Goal: Information Seeking & Learning: Learn about a topic

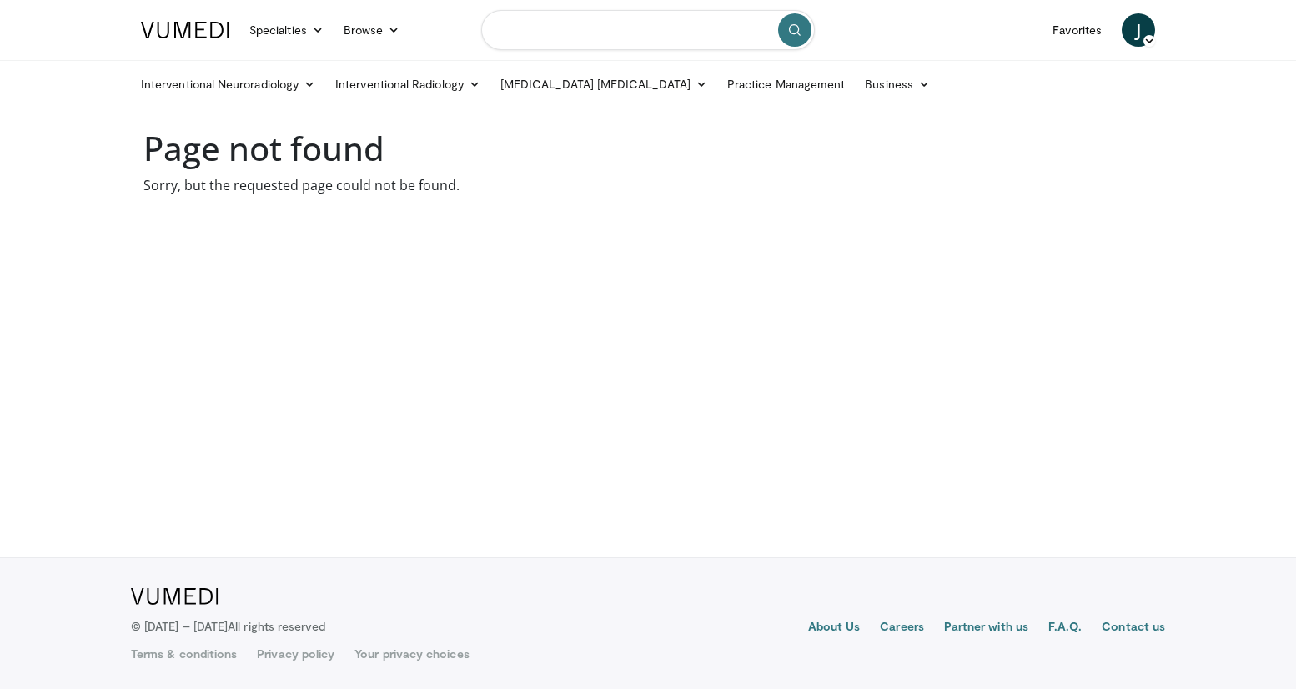
click at [565, 34] on input "Search topics, interventions" at bounding box center [648, 30] width 334 height 40
type input "**********"
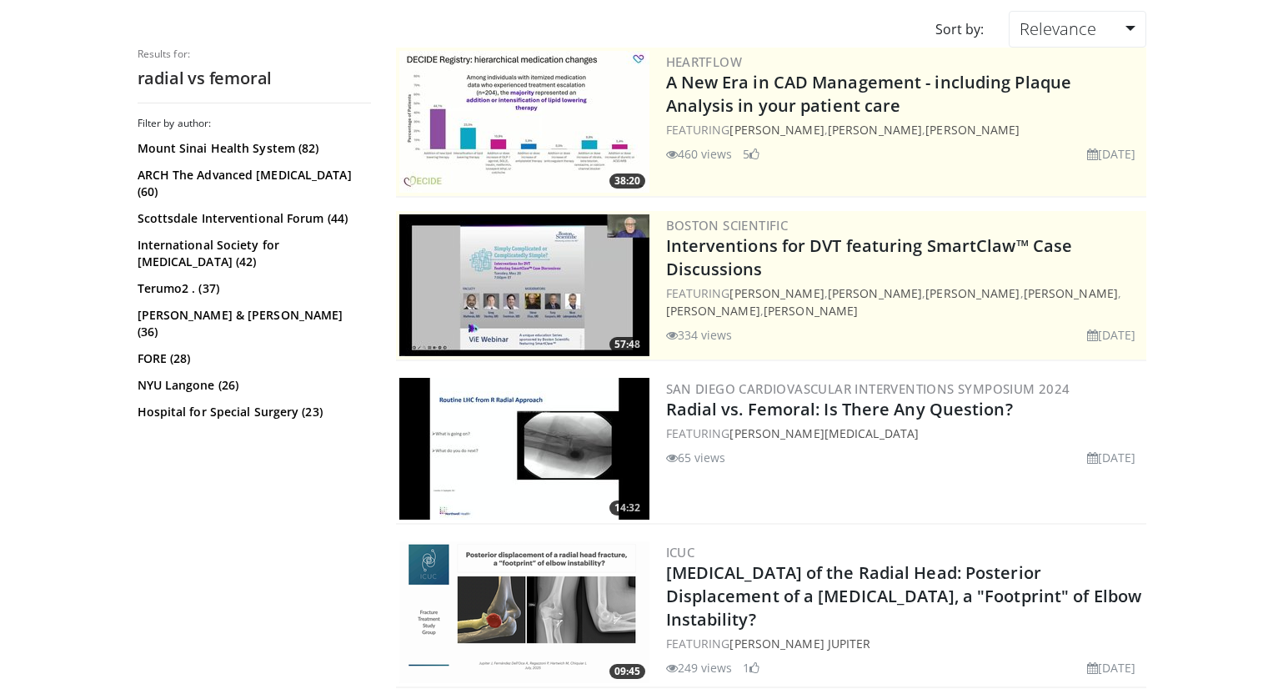
scroll to position [167, 0]
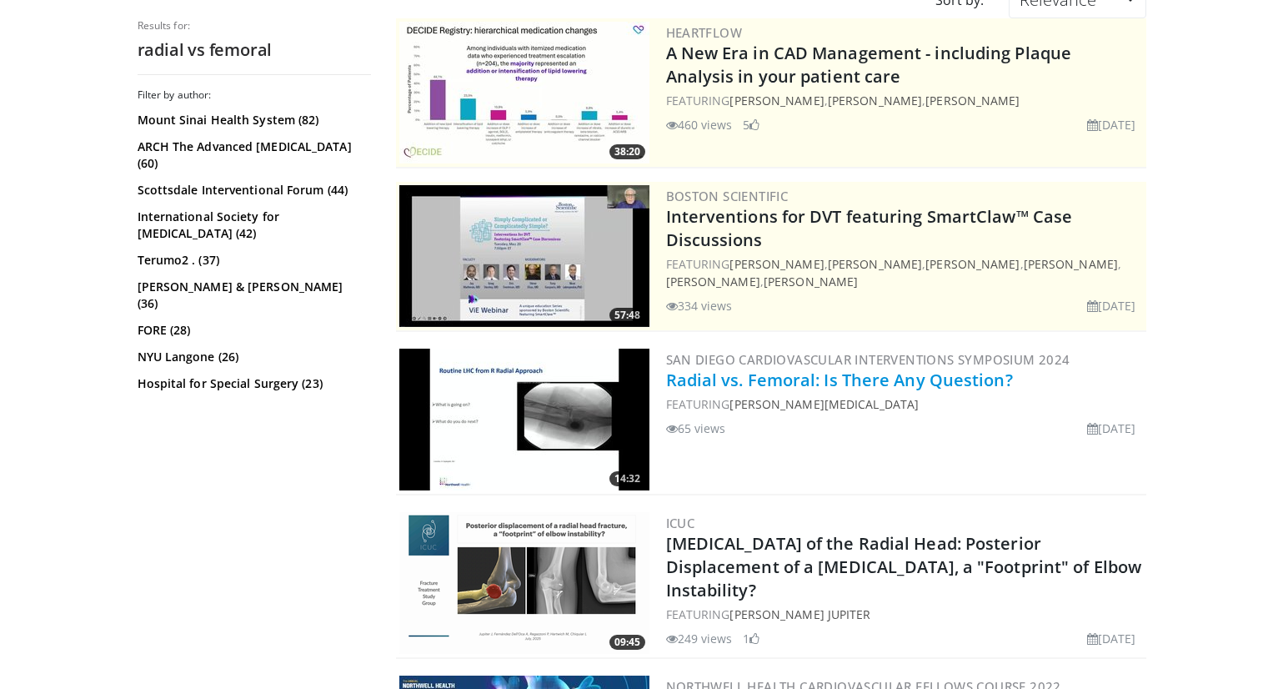
click at [806, 379] on link "Radial vs. Femoral: Is There Any Question?" at bounding box center [839, 380] width 347 height 23
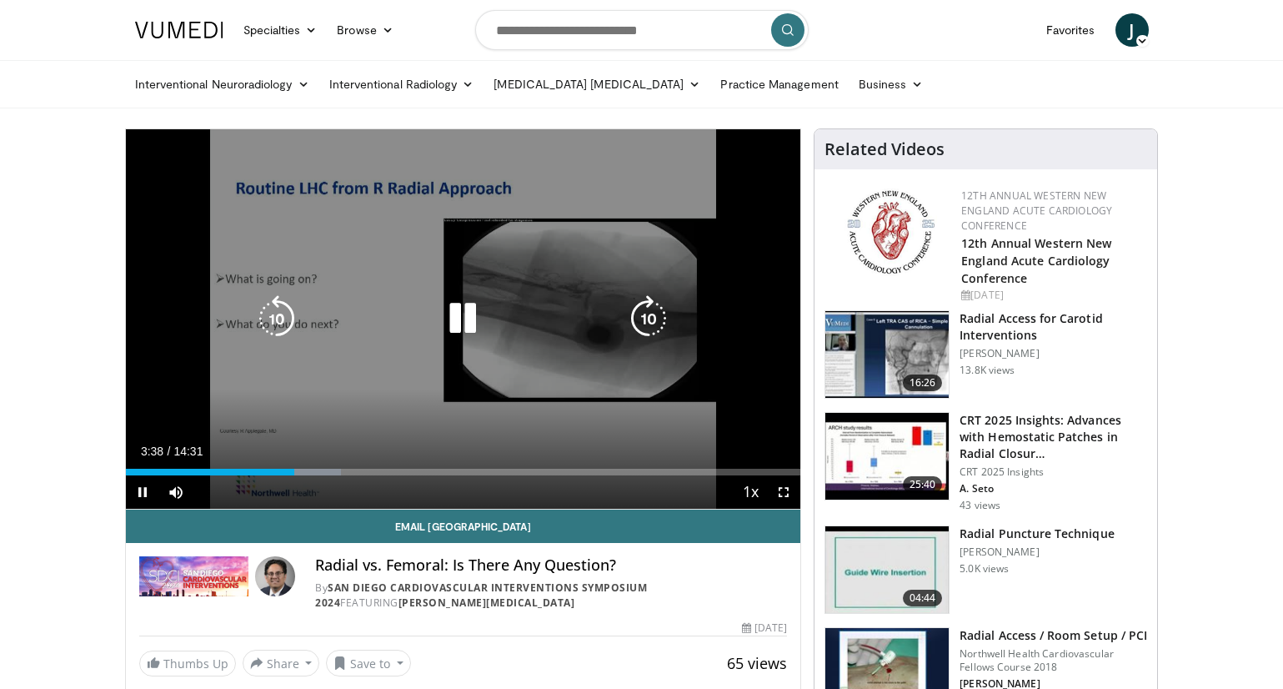
click at [452, 324] on icon "Video Player" at bounding box center [462, 318] width 47 height 47
click at [454, 319] on icon "Video Player" at bounding box center [462, 318] width 47 height 47
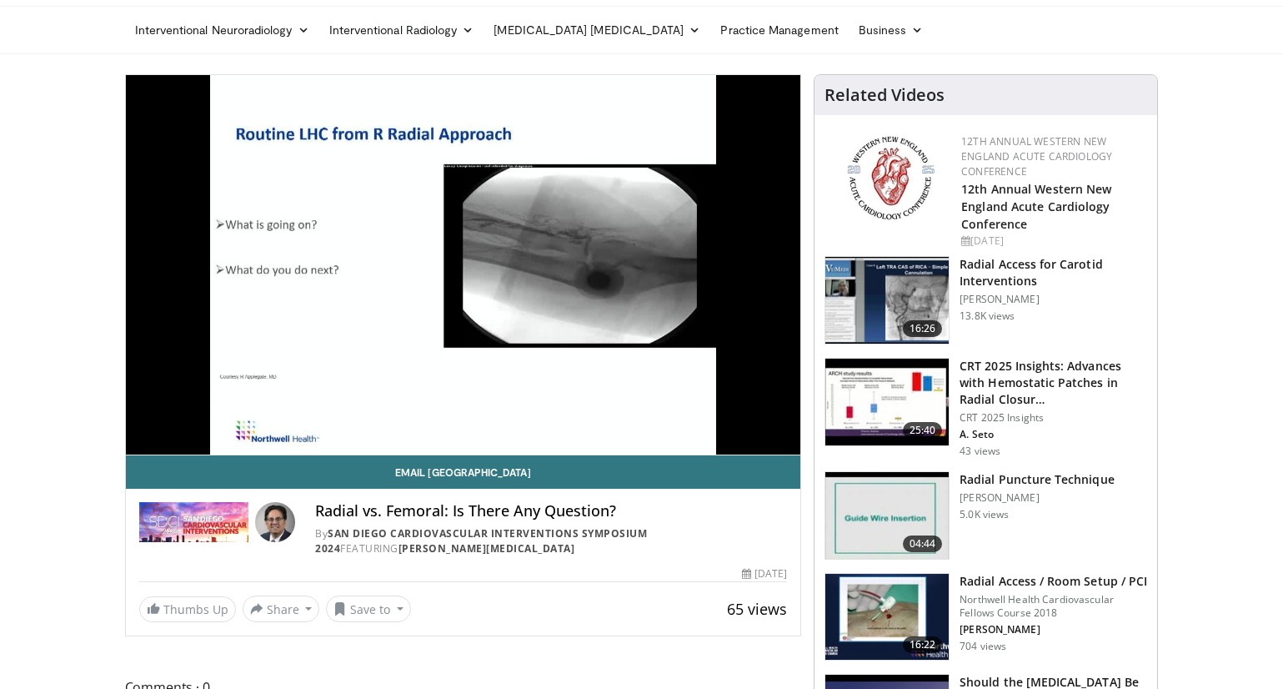
scroll to position [83, 0]
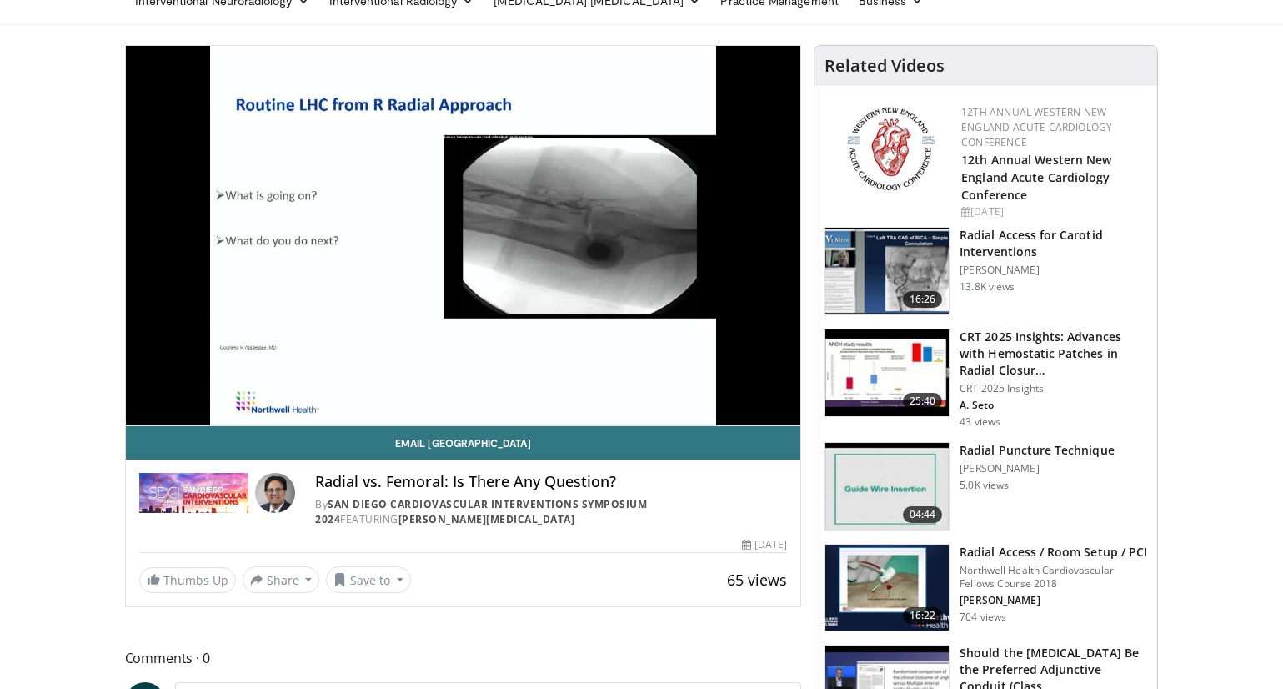
click at [1013, 450] on h3 "Radial Puncture Technique" at bounding box center [1037, 450] width 155 height 17
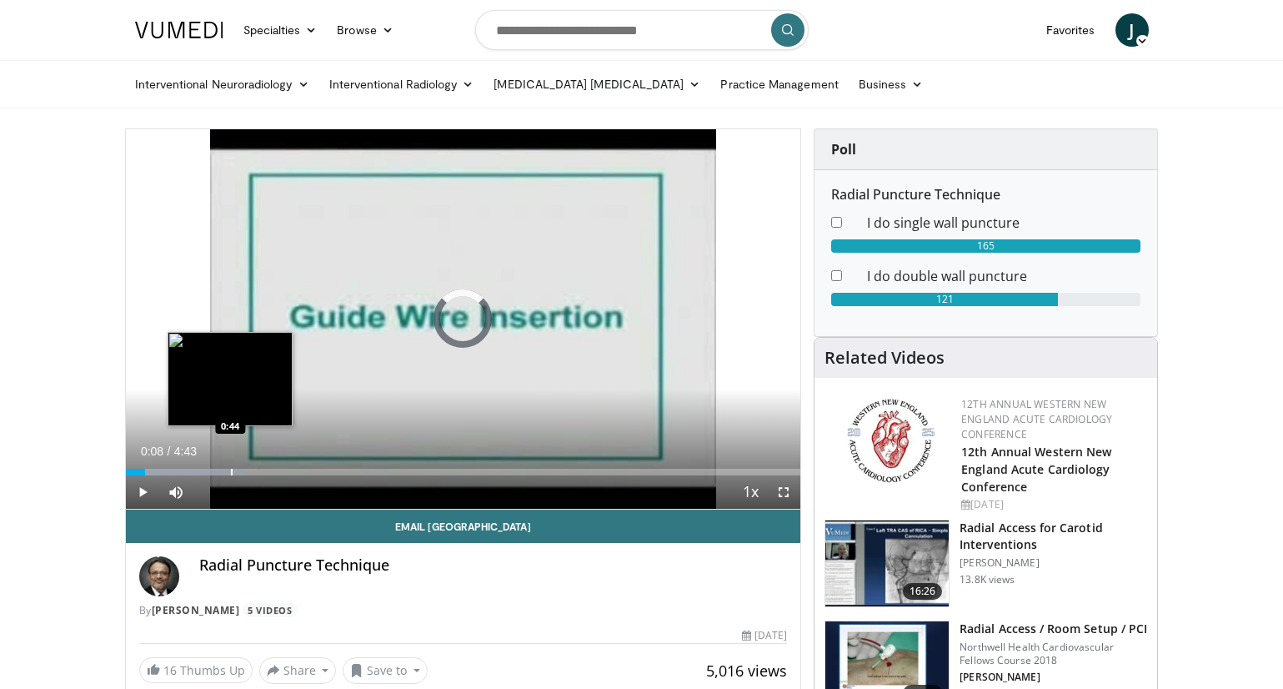
click at [231, 472] on div "Progress Bar" at bounding box center [232, 472] width 2 height 7
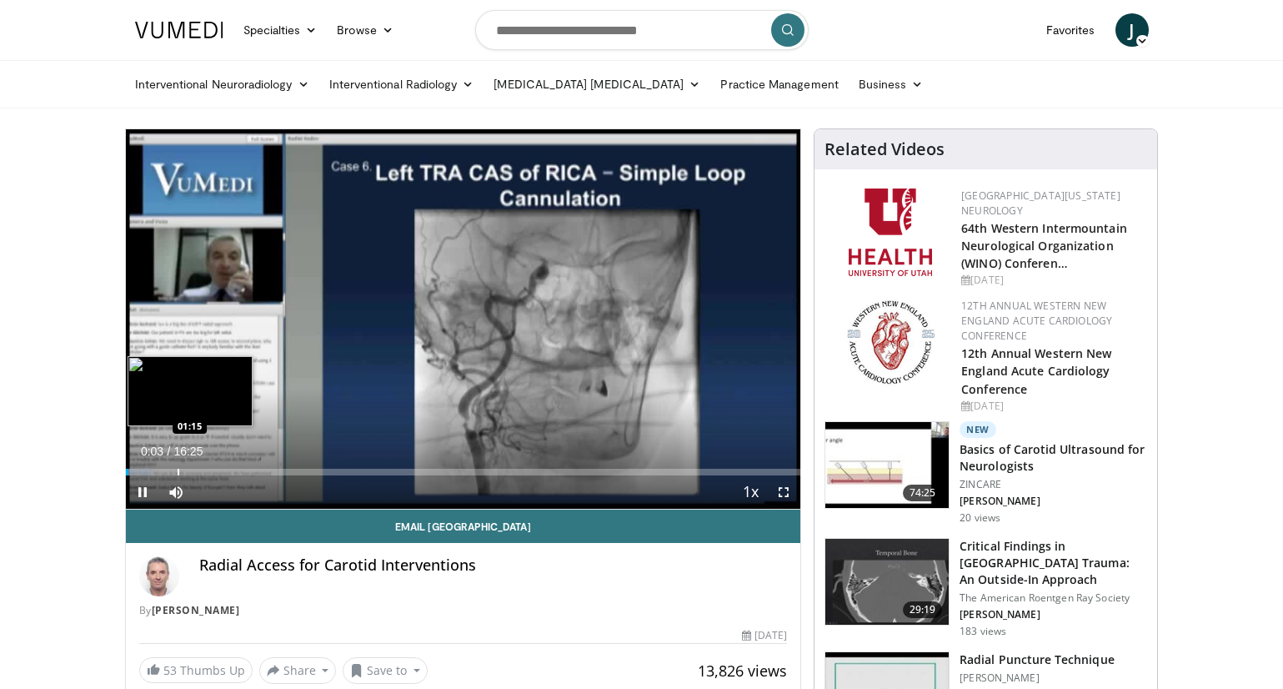
click at [178, 465] on div "Loaded : 4.05% 00:03 01:15" at bounding box center [464, 468] width 676 height 16
click at [213, 466] on div "Loaded : 14.18% 01:19 02:07" at bounding box center [464, 468] width 676 height 16
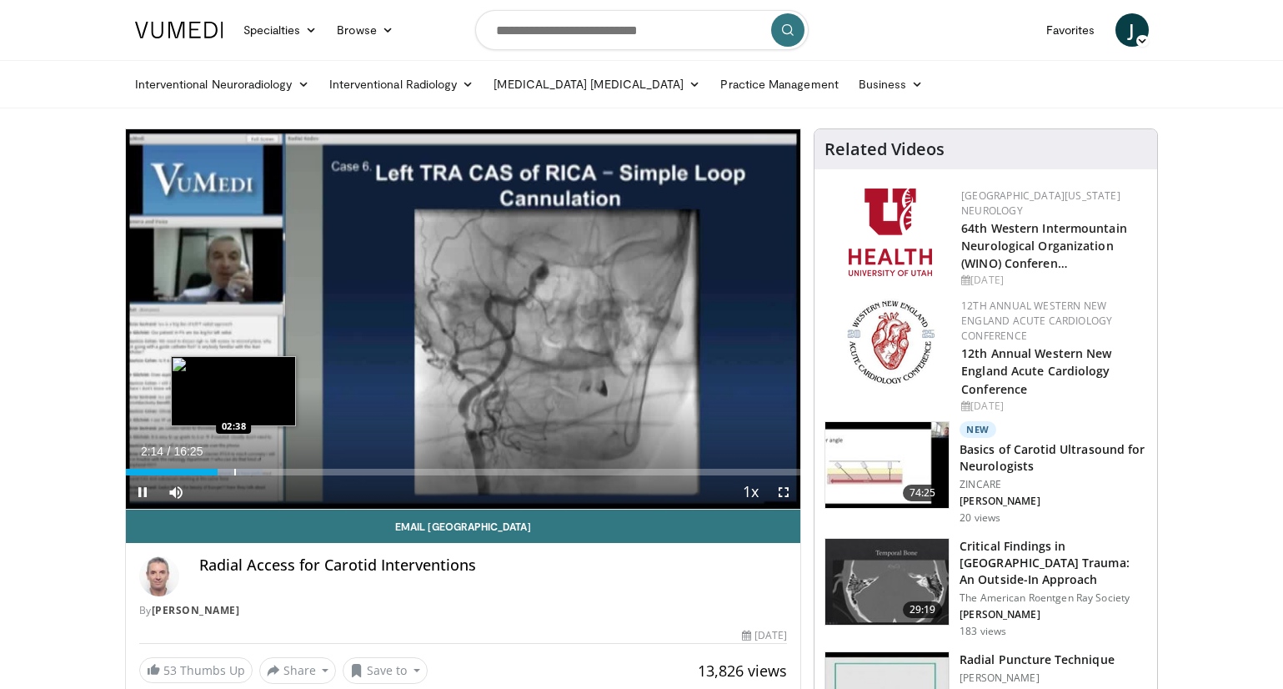
click at [234, 469] on div "Progress Bar" at bounding box center [235, 472] width 2 height 7
click at [259, 470] on div "Progress Bar" at bounding box center [260, 472] width 2 height 7
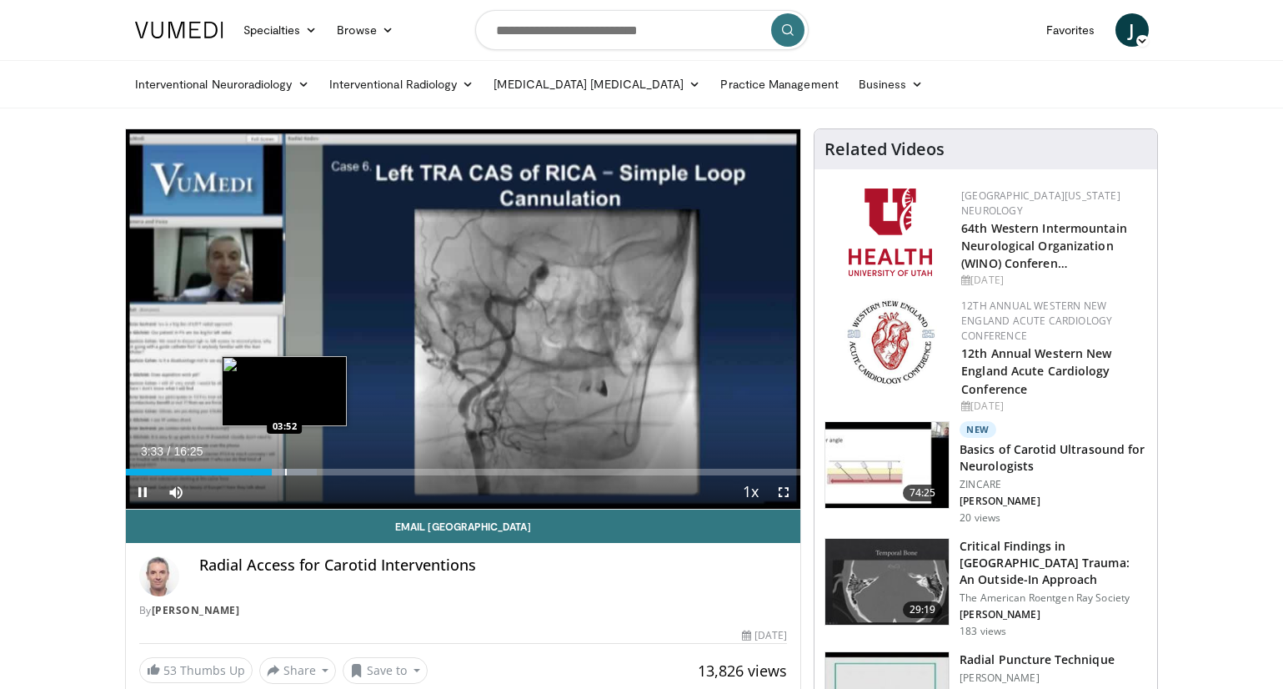
click at [285, 471] on div "Progress Bar" at bounding box center [286, 472] width 2 height 7
click at [304, 474] on div "Progress Bar" at bounding box center [305, 472] width 2 height 7
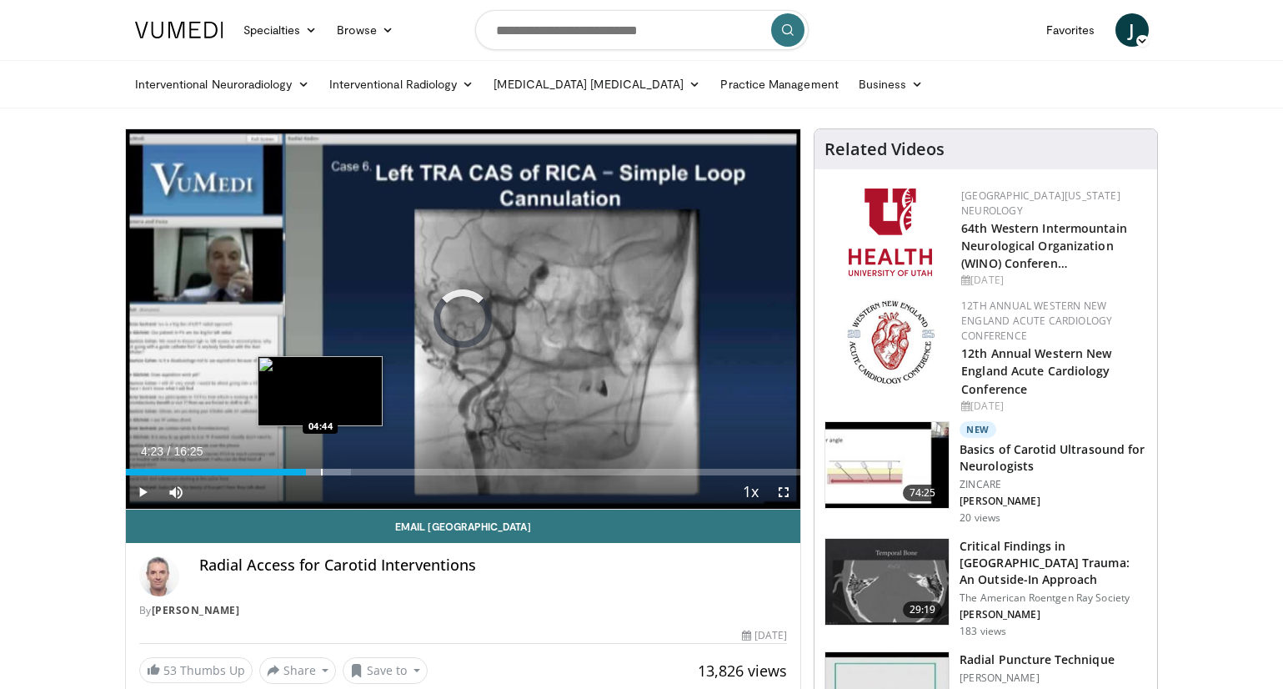
click at [321, 475] on div "Progress Bar" at bounding box center [322, 472] width 2 height 7
click at [344, 474] on div "Progress Bar" at bounding box center [345, 472] width 2 height 7
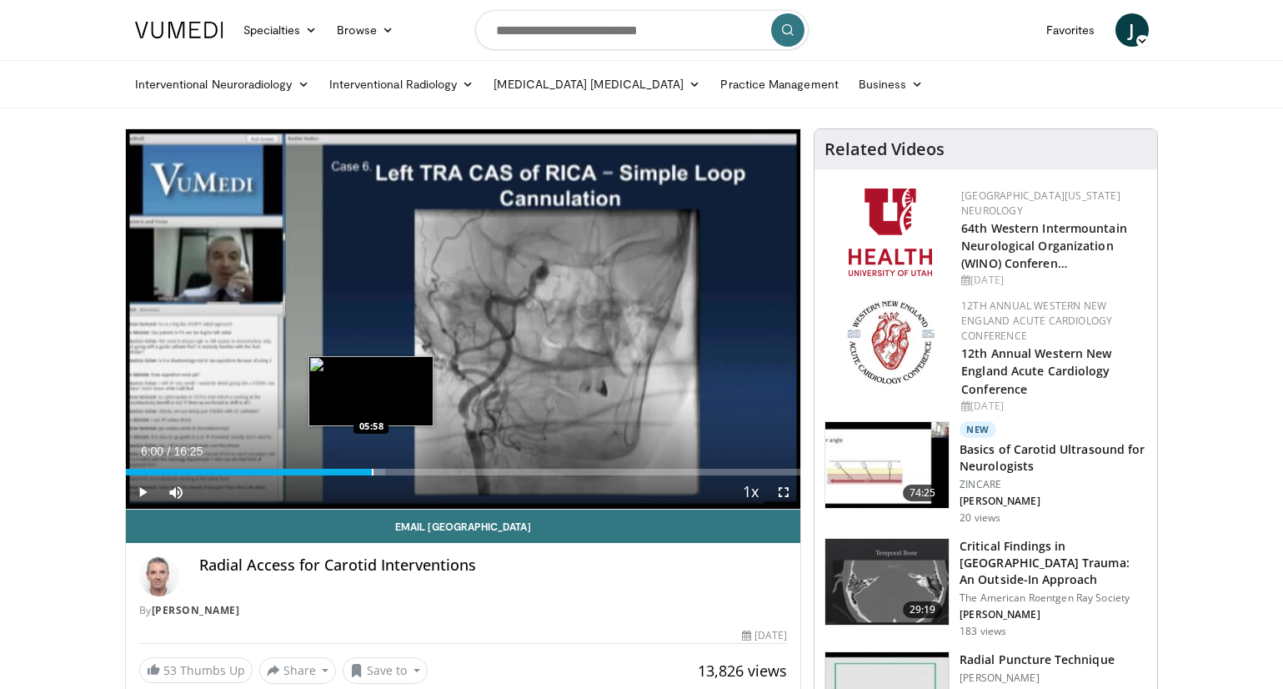
click at [372, 474] on div "Progress Bar" at bounding box center [373, 472] width 2 height 7
click at [399, 472] on div "Progress Bar" at bounding box center [400, 472] width 2 height 7
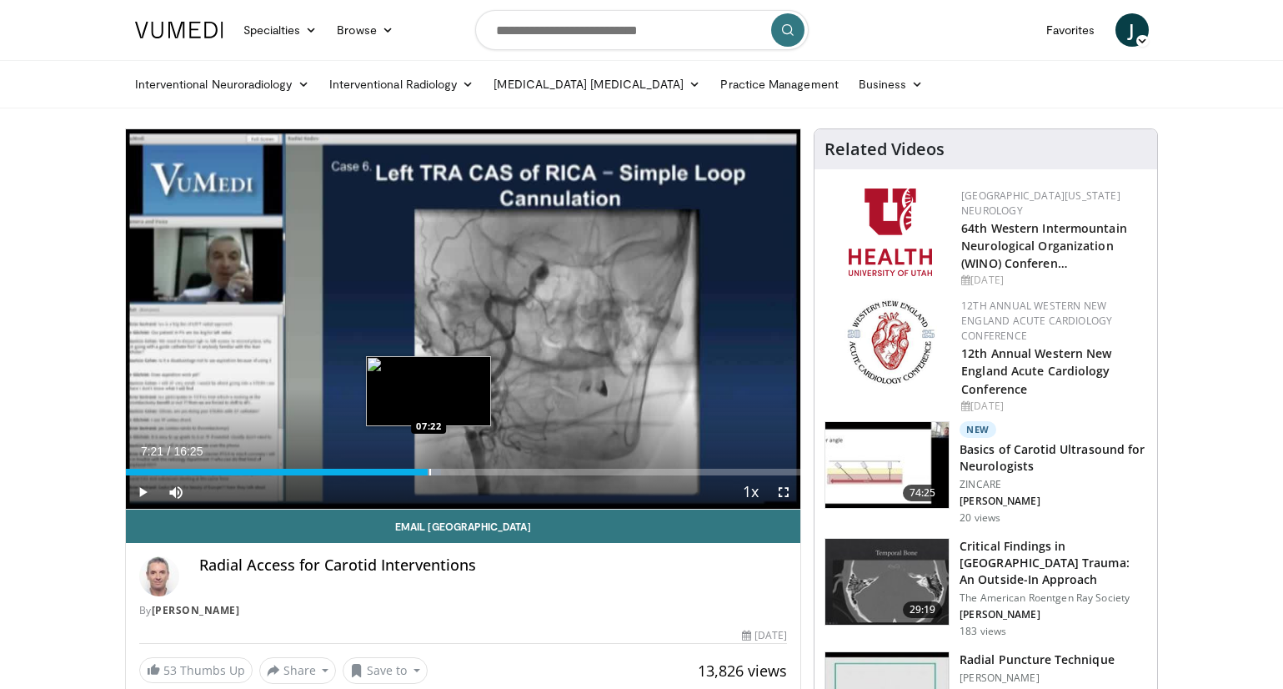
click at [429, 472] on div "Progress Bar" at bounding box center [430, 472] width 2 height 7
click at [454, 471] on div "Progress Bar" at bounding box center [455, 472] width 2 height 7
click at [468, 473] on div "Progress Bar" at bounding box center [469, 472] width 2 height 7
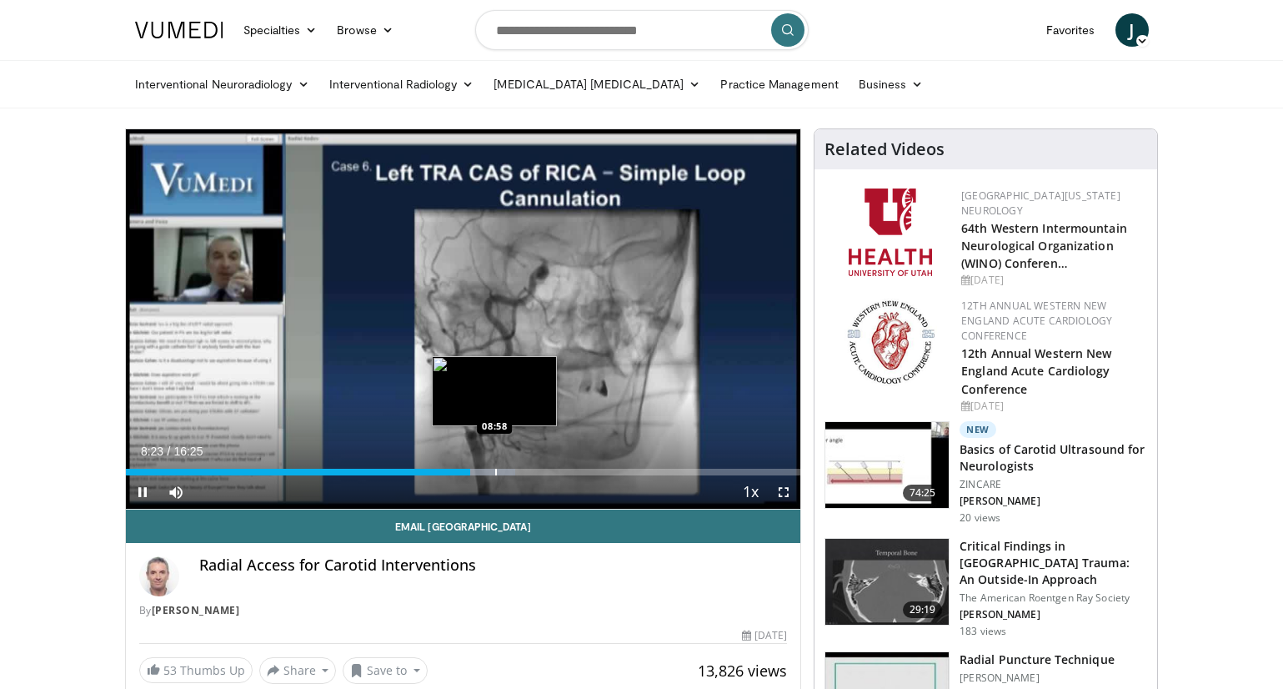
click at [494, 471] on div "Progress Bar" at bounding box center [483, 472] width 68 height 7
click at [513, 472] on div "Progress Bar" at bounding box center [514, 472] width 2 height 7
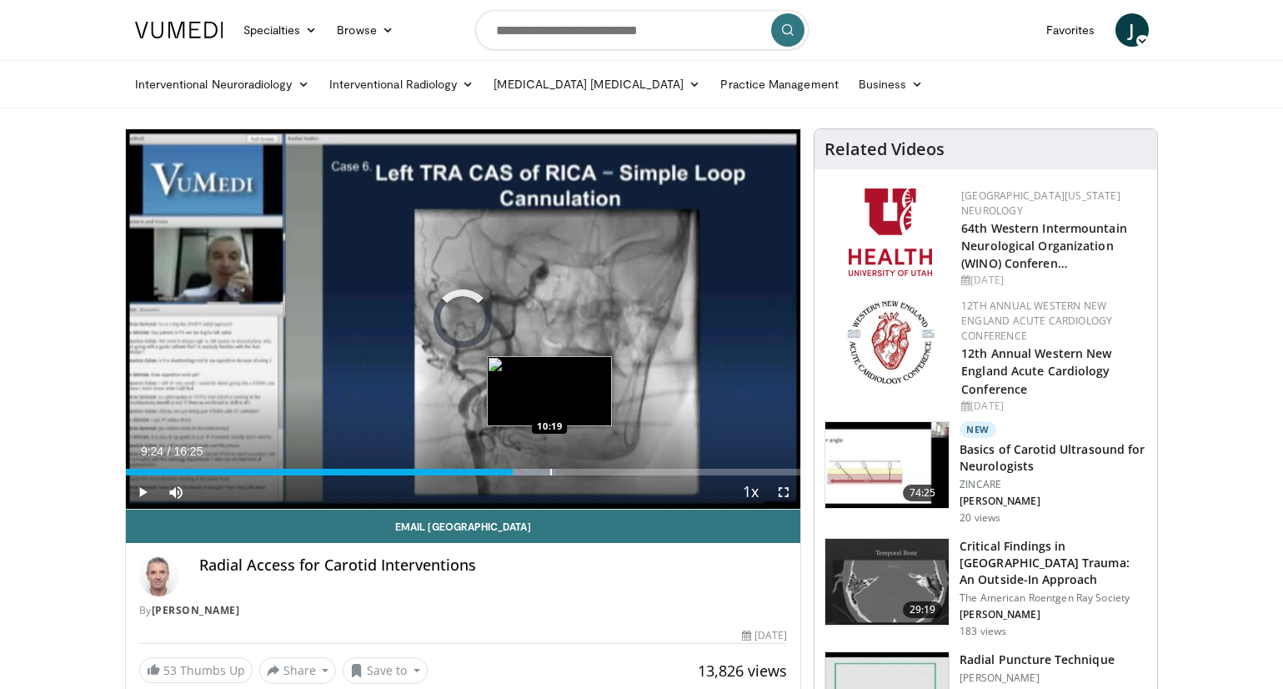
click at [550, 474] on div "Progress Bar" at bounding box center [551, 472] width 2 height 7
